Goal: Task Accomplishment & Management: Manage account settings

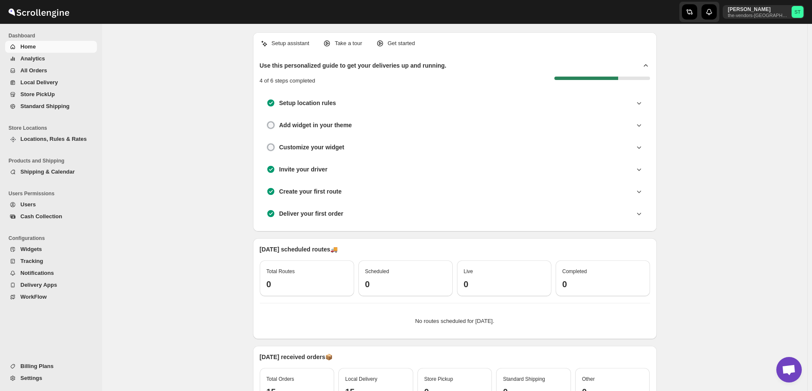
click at [31, 204] on span "Users" at bounding box center [27, 204] width 15 height 6
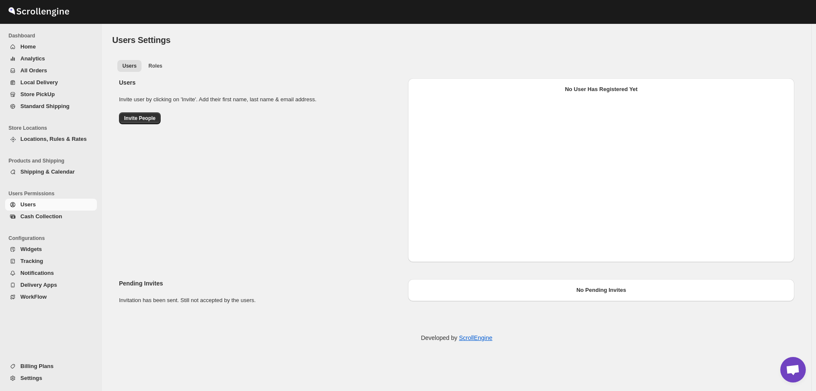
select select "637b767fbaab0276b10c91d8"
select select "637b767fbaab0276b10c91d7"
select select "637b767fbaab0276b10c91d8"
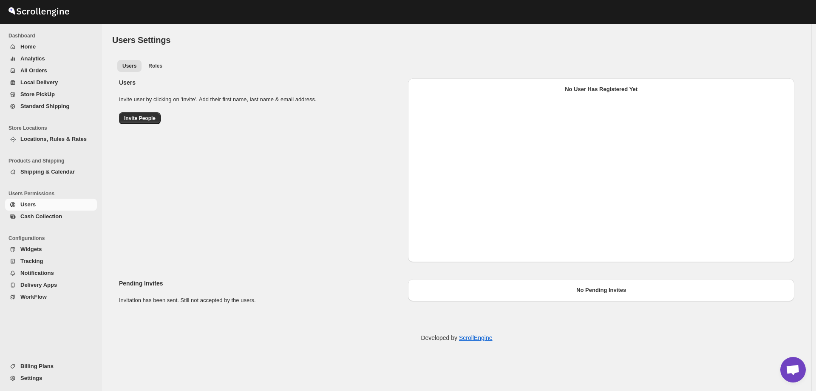
select select "637b767fbaab0276b10c91d8"
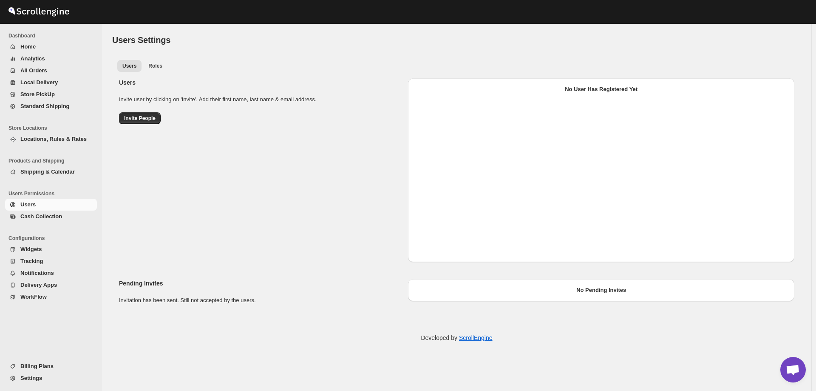
select select "637b767fbaab0276b10c91d7"
select select "637b767fbaab0276b10c91d8"
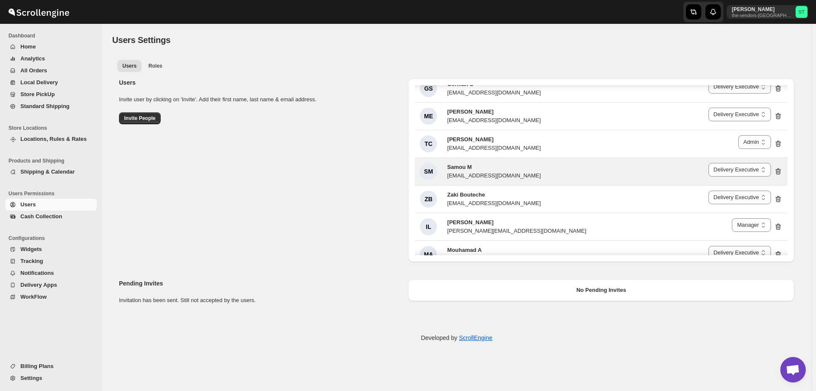
scroll to position [244, 0]
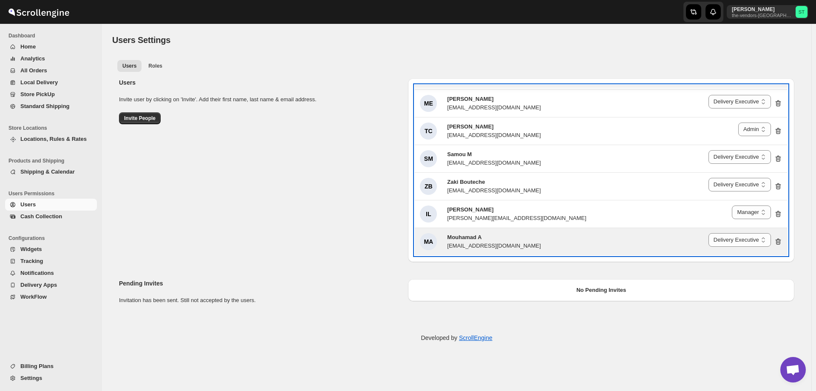
click at [471, 240] on span "Mouhamad A" at bounding box center [464, 237] width 34 height 6
drag, startPoint x: 478, startPoint y: 237, endPoint x: 447, endPoint y: 239, distance: 31.1
click at [447, 239] on div "MA Mouhamad A [EMAIL_ADDRESS][DOMAIN_NAME]" at bounding box center [480, 241] width 121 height 17
copy span "Mouhamad"
click at [551, 232] on div "MA Mouhamad A [EMAIL_ADDRESS][DOMAIN_NAME] Admin Manager Delivery Executive Del…" at bounding box center [601, 241] width 373 height 27
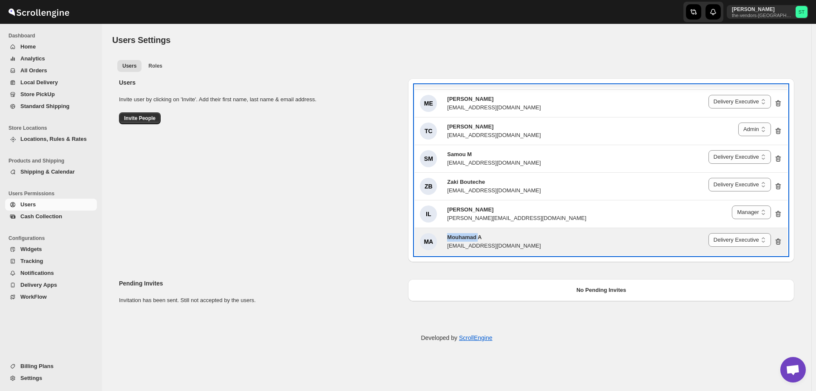
drag, startPoint x: 478, startPoint y: 238, endPoint x: 447, endPoint y: 240, distance: 31.1
click at [447, 240] on span "Mouhamad A" at bounding box center [464, 237] width 34 height 6
copy span "Mouhamad"
